Goal: Task Accomplishment & Management: Use online tool/utility

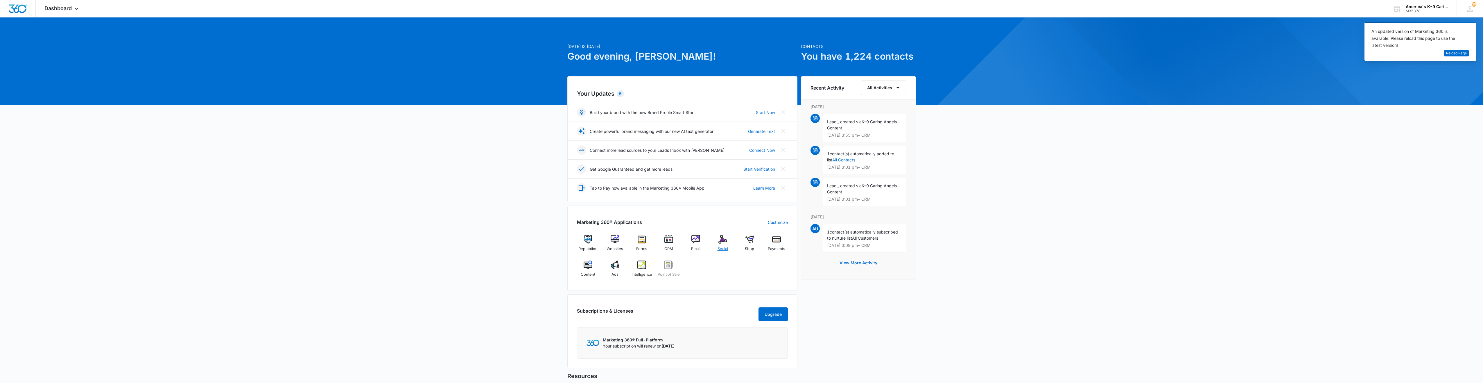
click at [719, 241] on img at bounding box center [723, 239] width 9 height 9
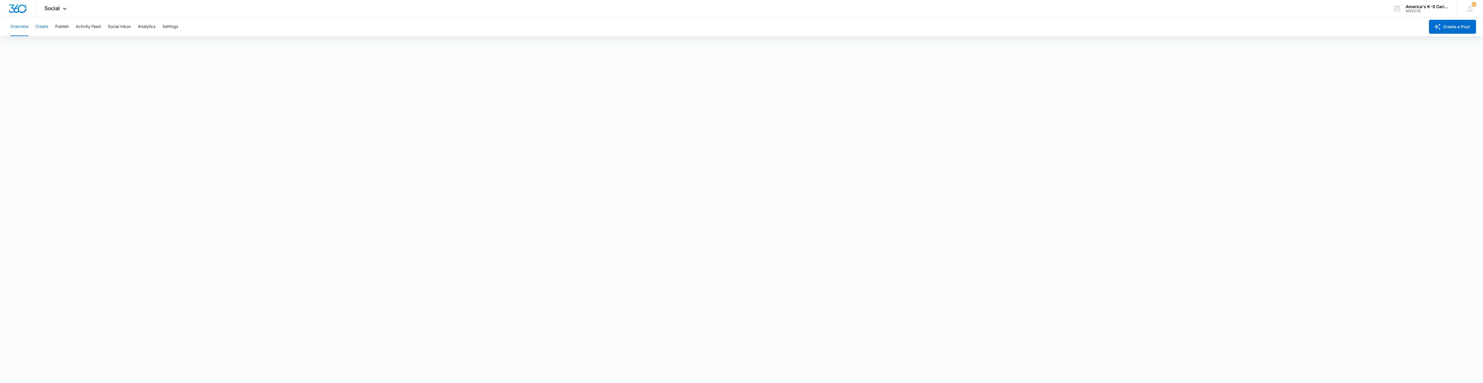
click at [44, 28] on button "Create" at bounding box center [41, 26] width 13 height 19
click at [60, 28] on button "Publish" at bounding box center [62, 26] width 14 height 19
click at [36, 31] on button "Create" at bounding box center [41, 26] width 13 height 19
click at [84, 43] on button "Recommendations" at bounding box center [91, 44] width 35 height 16
click at [65, 26] on button "Publish" at bounding box center [62, 26] width 14 height 19
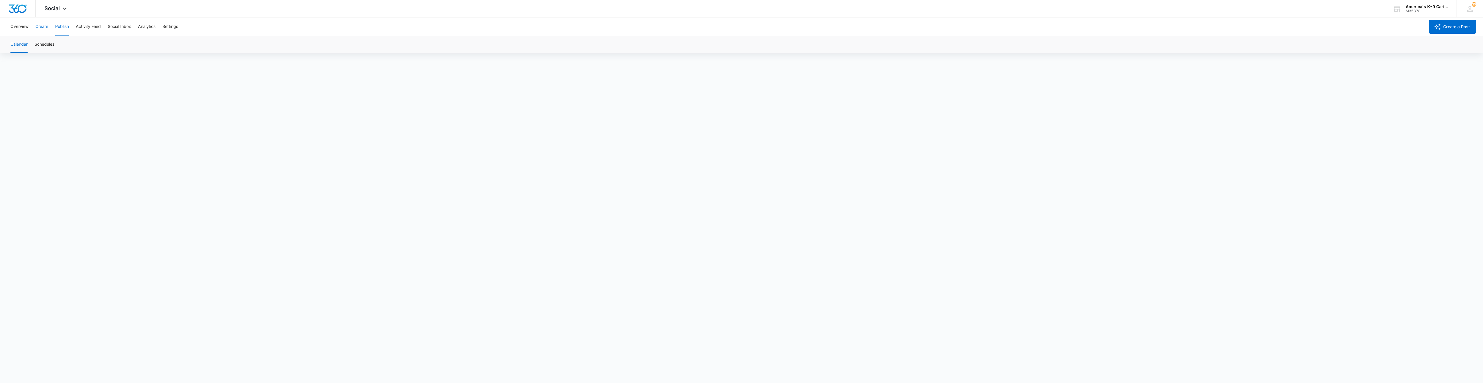
click at [41, 27] on button "Create" at bounding box center [41, 26] width 13 height 19
